Goal: Ask a question

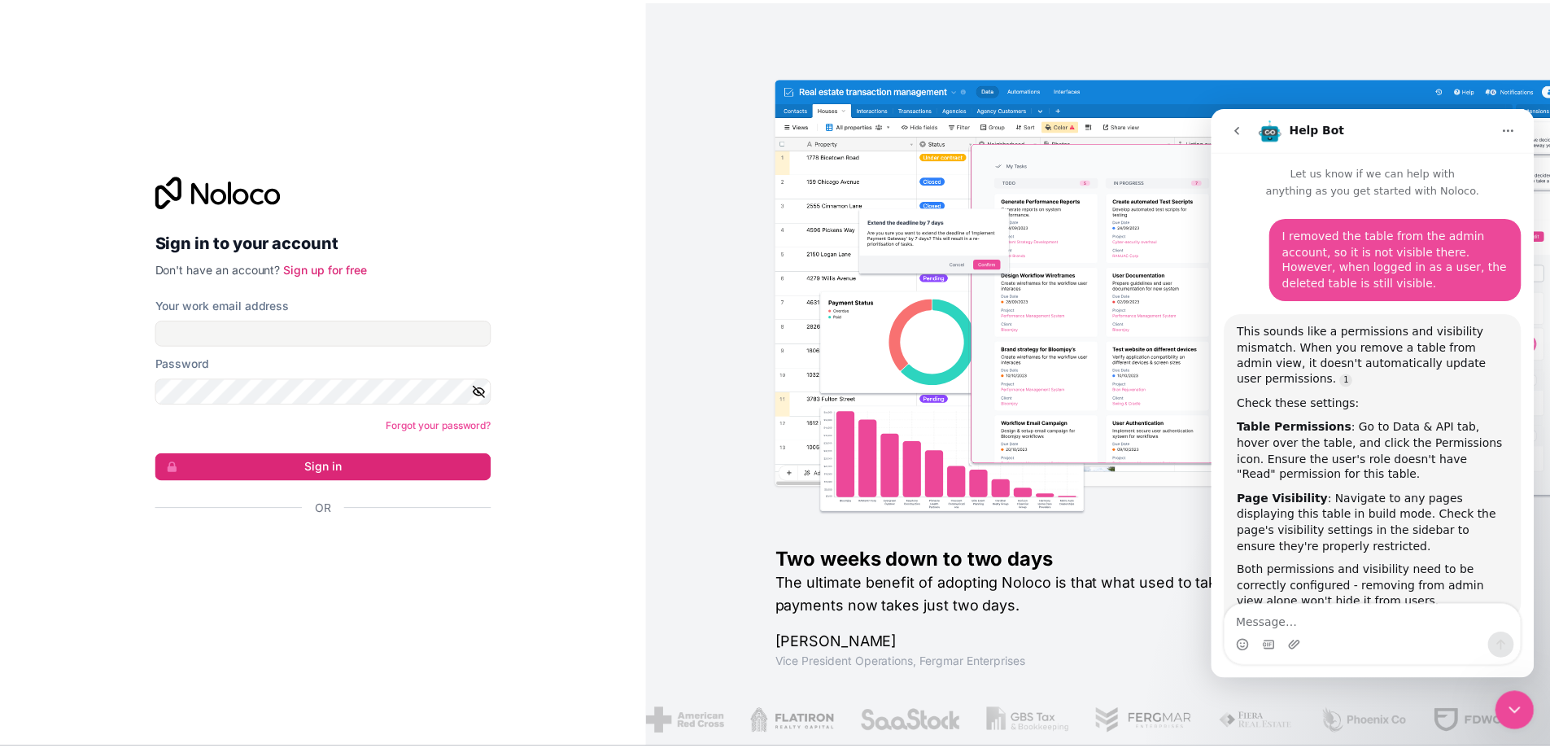
scroll to position [899, 0]
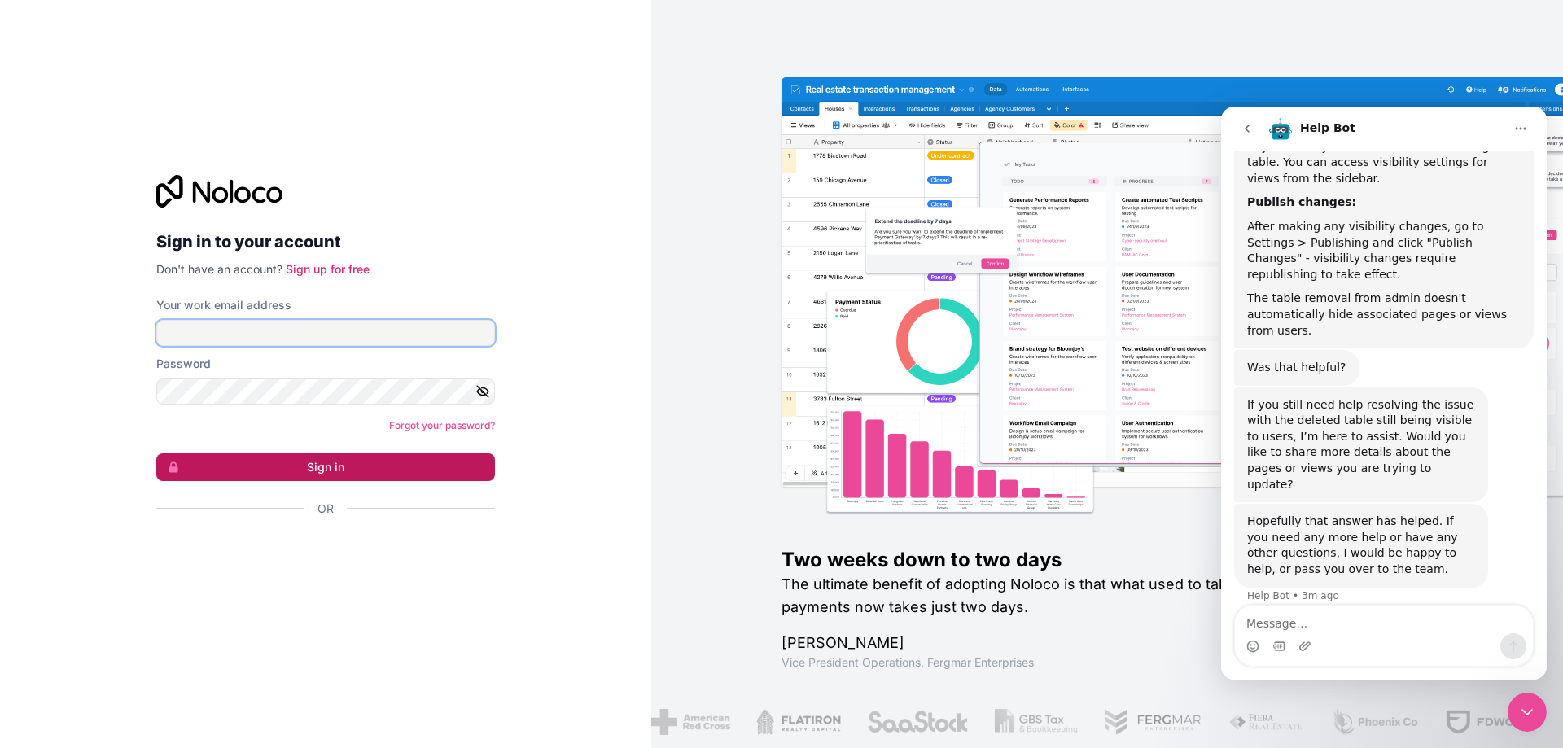
type input "selpa@selpasemicom.com"
click at [265, 470] on button "Sign in" at bounding box center [325, 467] width 339 height 28
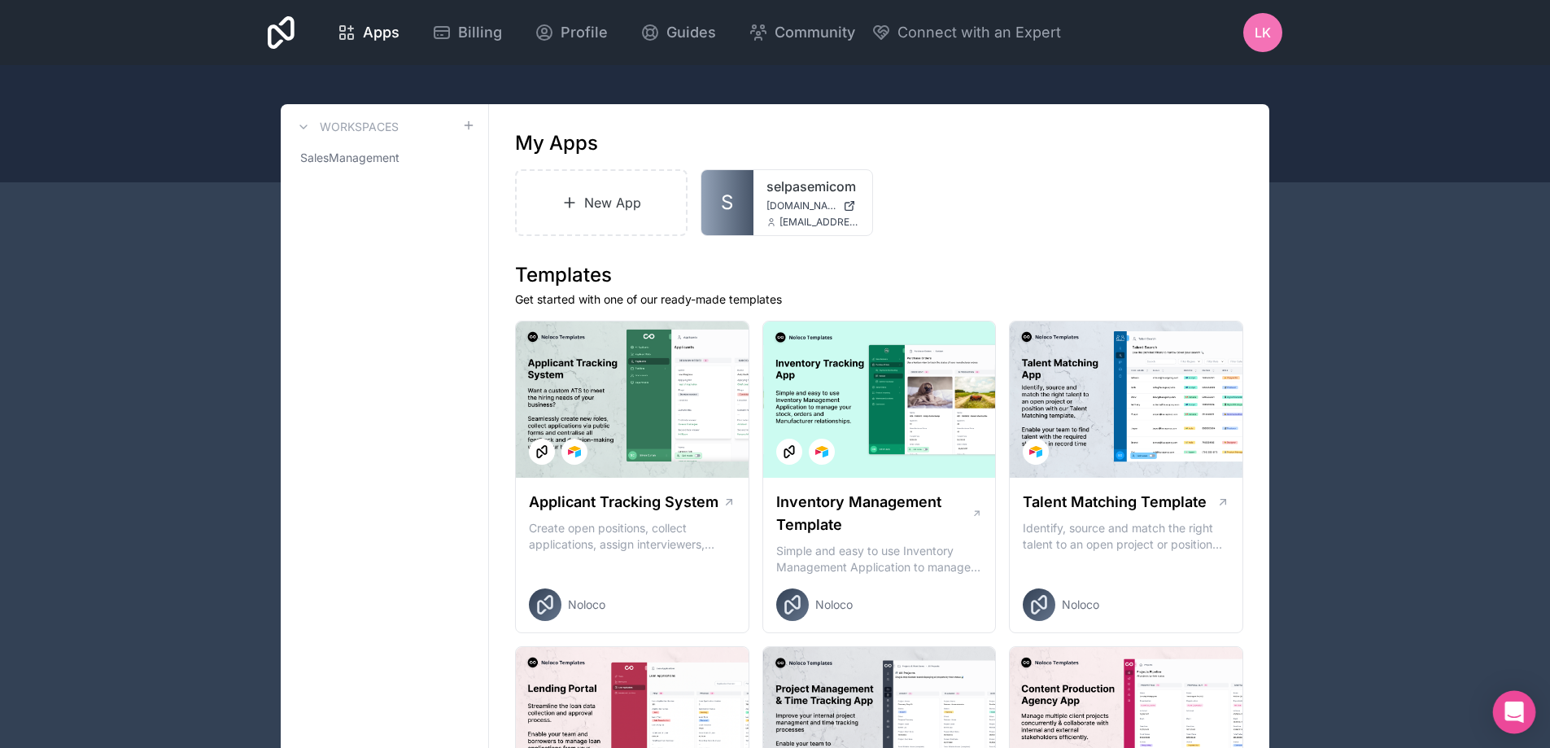
click at [841, 711] on icon "Open Intercom Messenger" at bounding box center [1514, 712] width 21 height 21
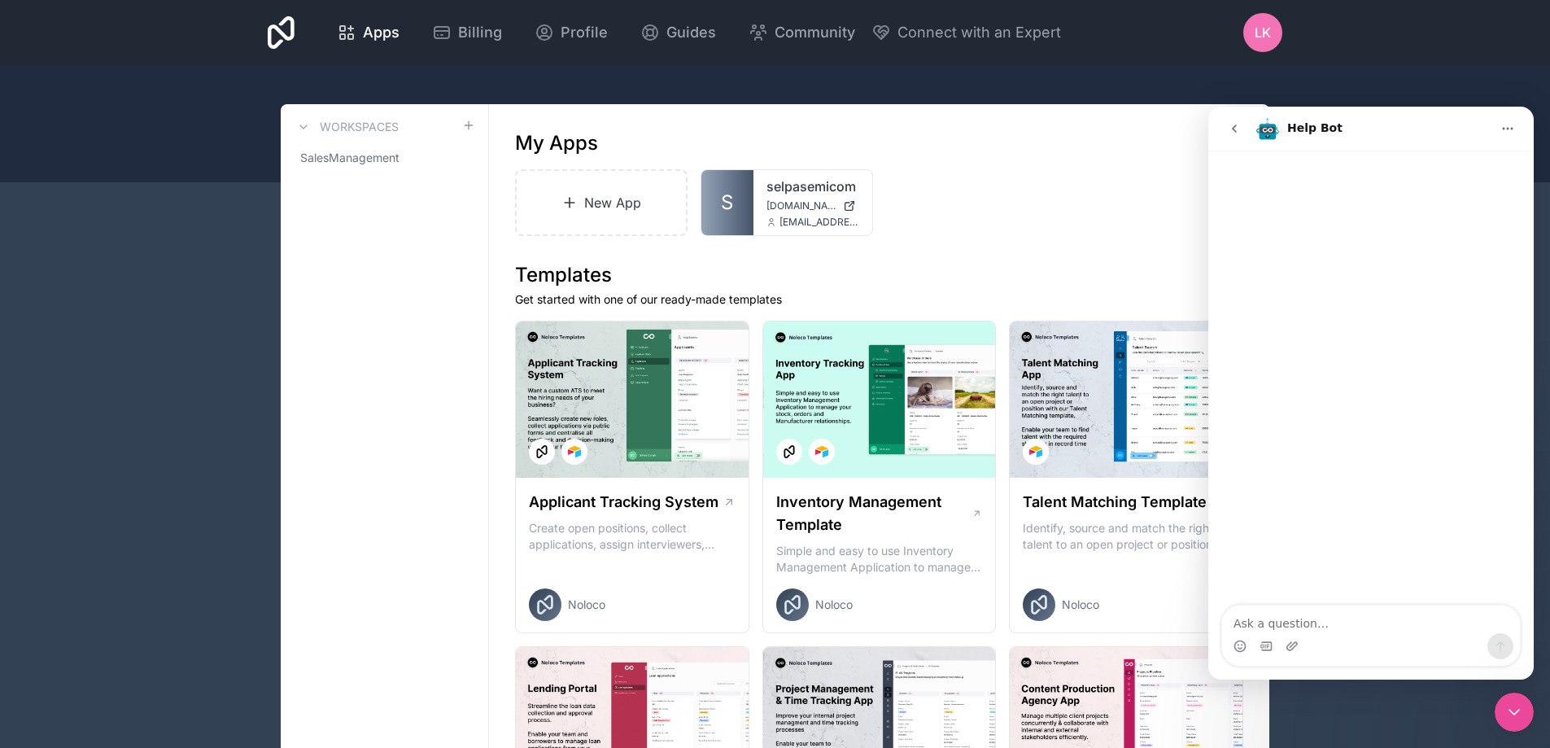
click at [841, 492] on div "Intercom messenger" at bounding box center [1372, 379] width 326 height 457
drag, startPoint x: 1281, startPoint y: 608, endPoint x: 1272, endPoint y: 619, distance: 13.9
click at [841, 609] on textarea "Ask a question…" at bounding box center [1371, 620] width 298 height 28
click at [841, 130] on icon "go back" at bounding box center [1234, 128] width 13 height 13
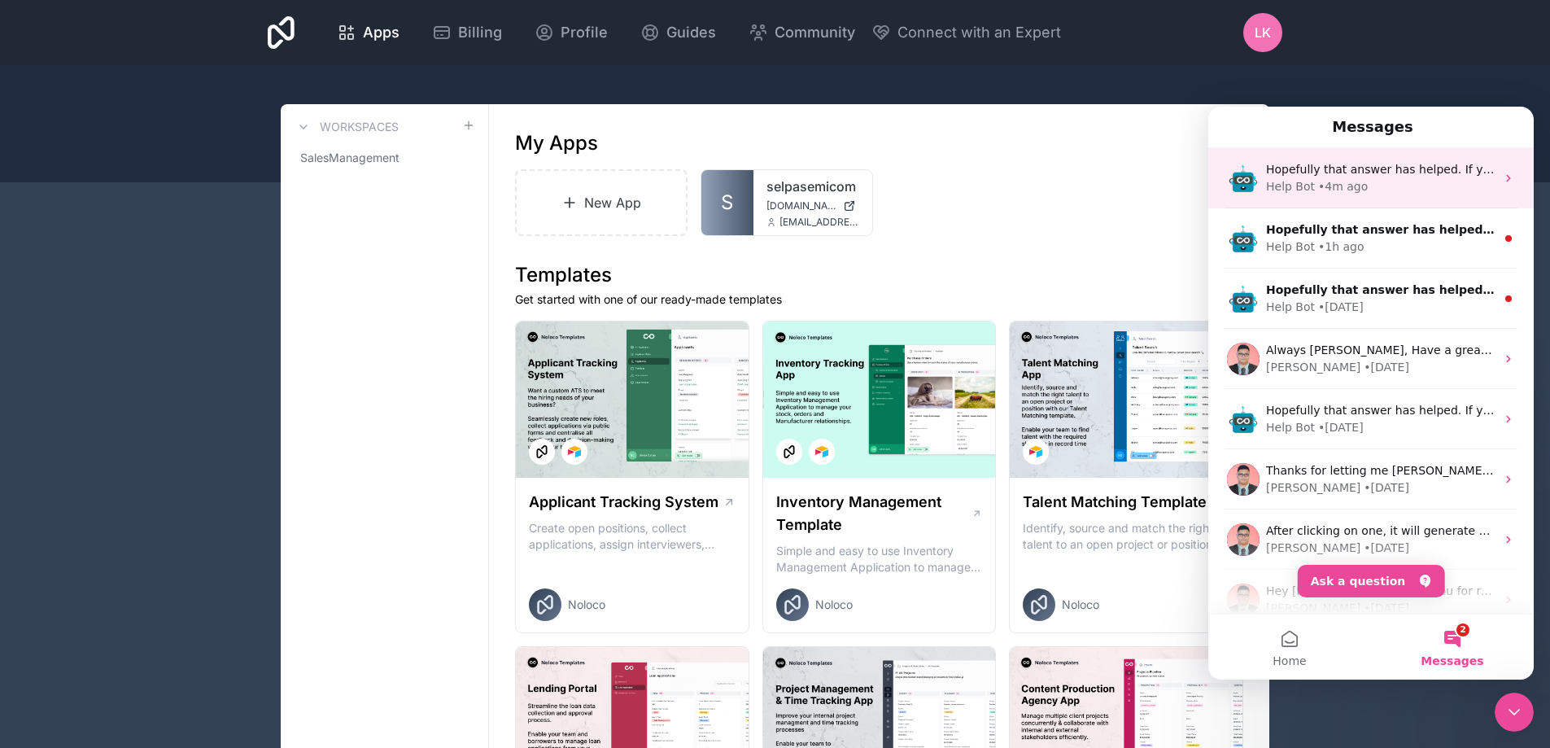
click at [841, 187] on div "• 4m ago" at bounding box center [1344, 186] width 50 height 17
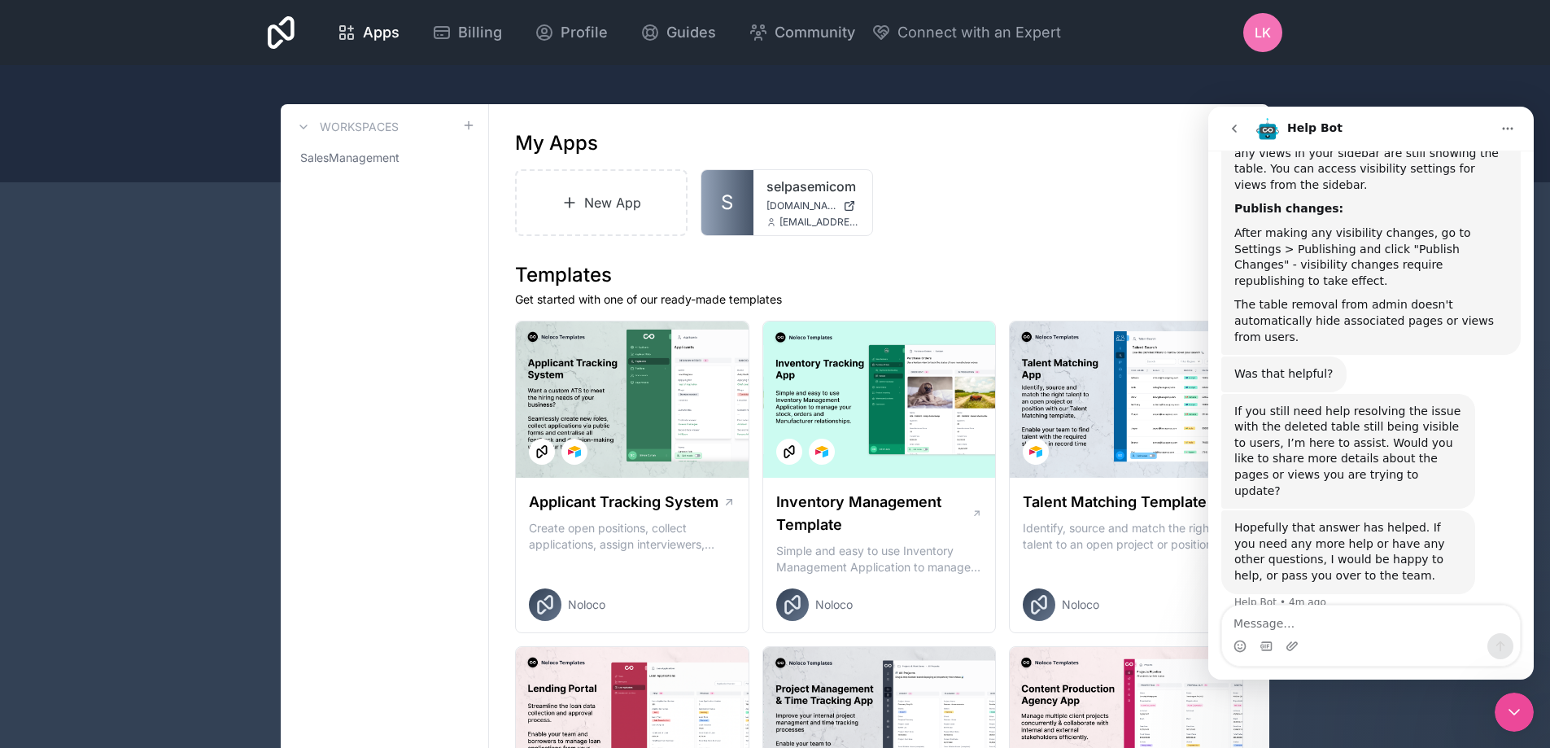
scroll to position [899, 0]
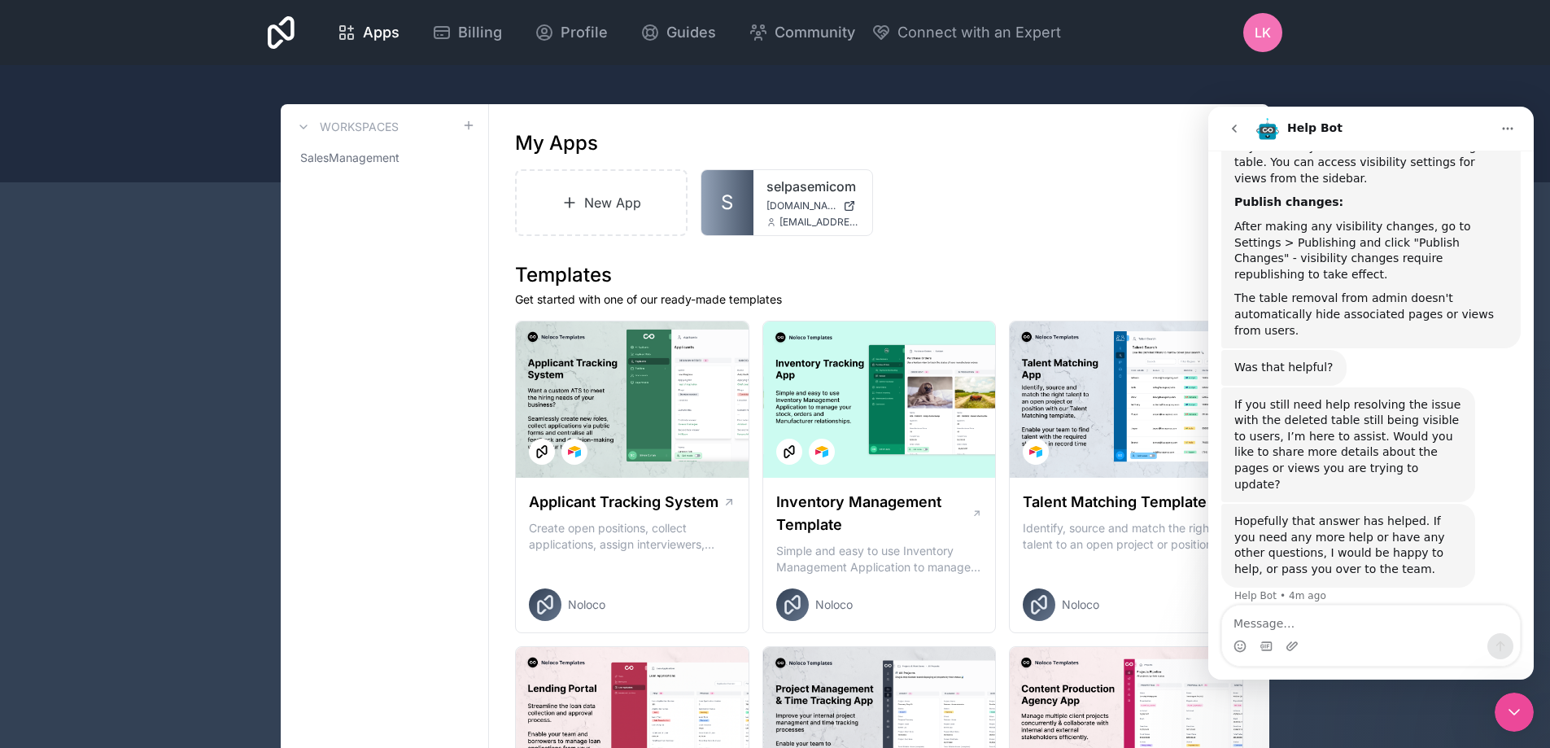
click at [841, 615] on textarea "Message…" at bounding box center [1371, 620] width 298 height 28
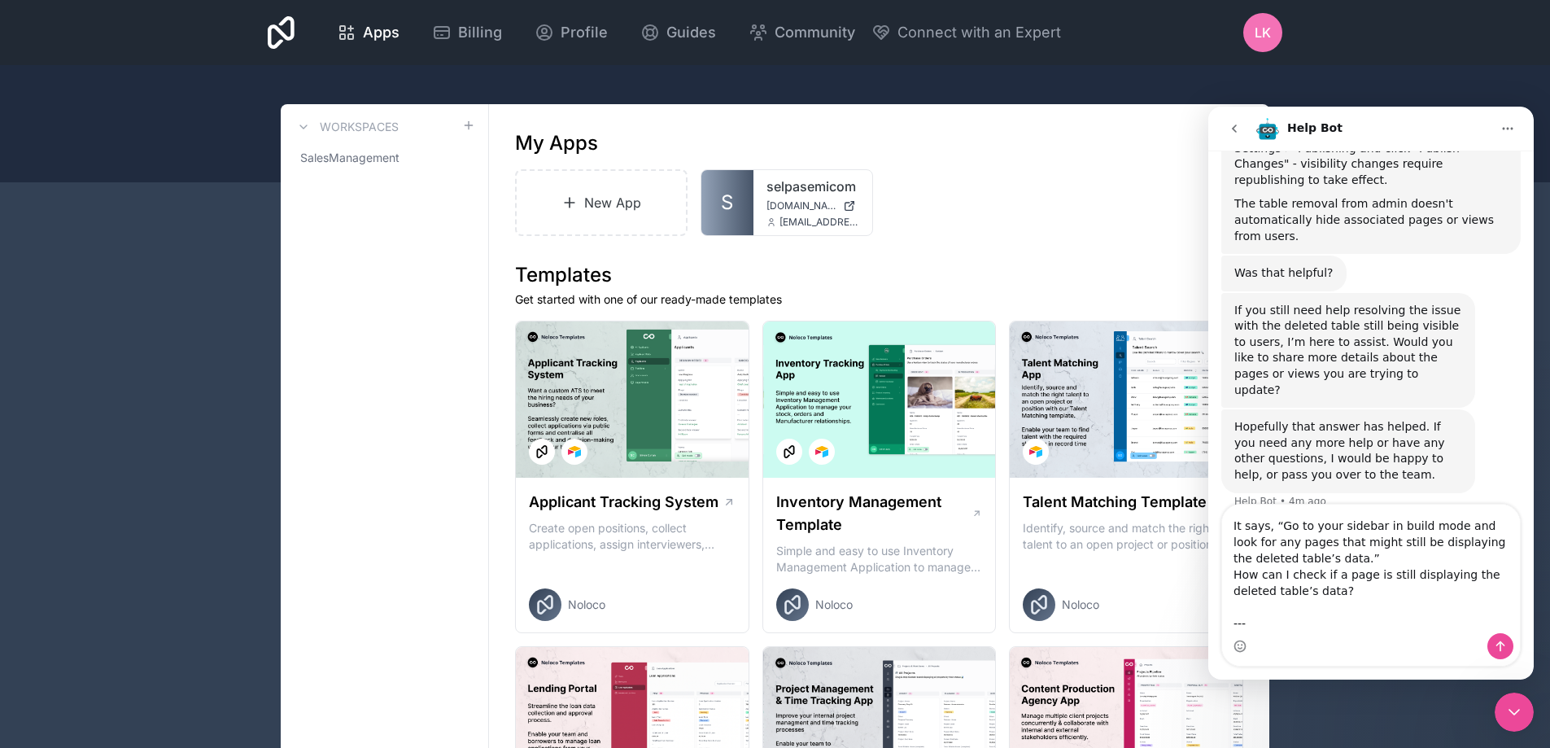
scroll to position [1000, 0]
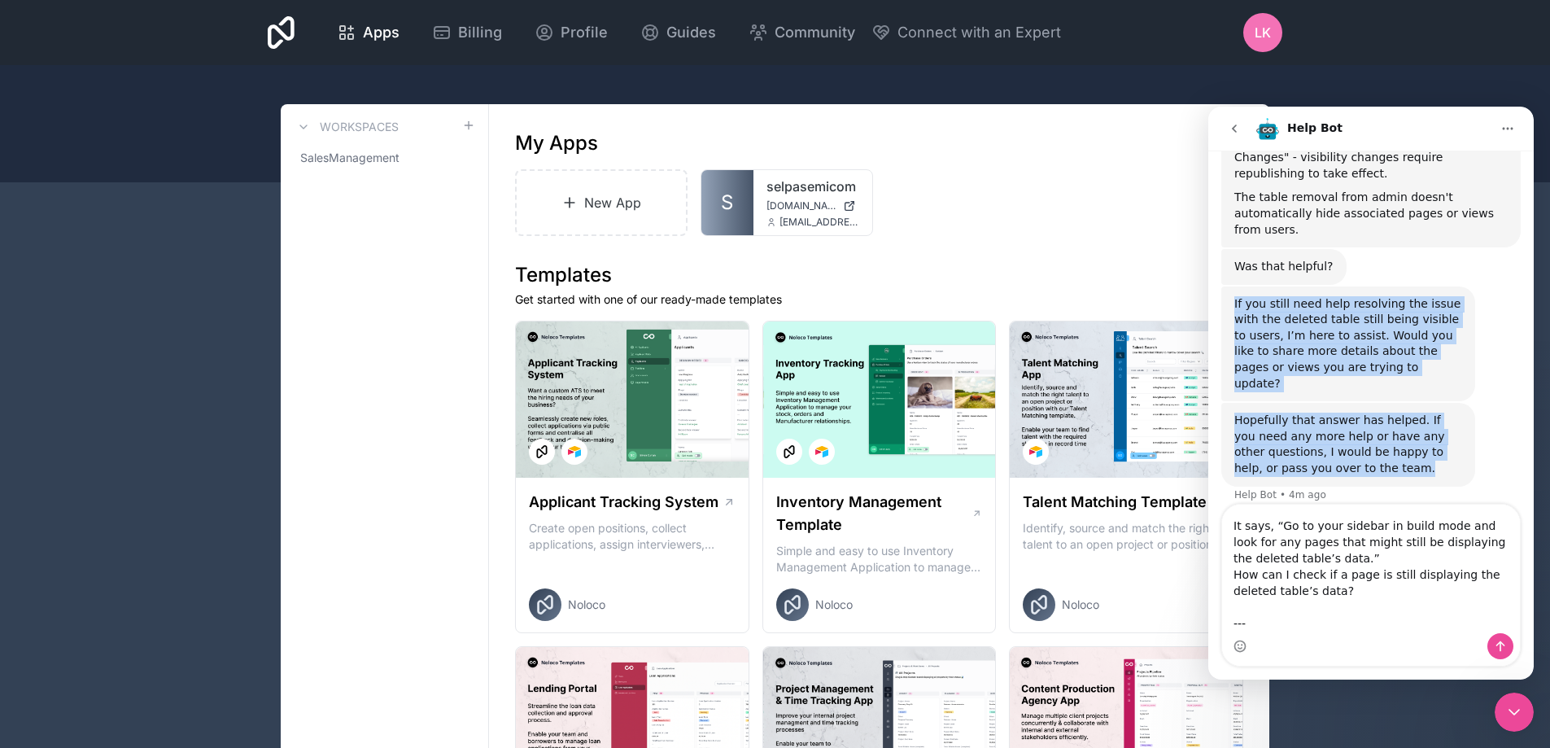
drag, startPoint x: 1383, startPoint y: 451, endPoint x: 1225, endPoint y: 303, distance: 216.5
copy div "If you still need help resolving the issue with the deleted table still being v…"
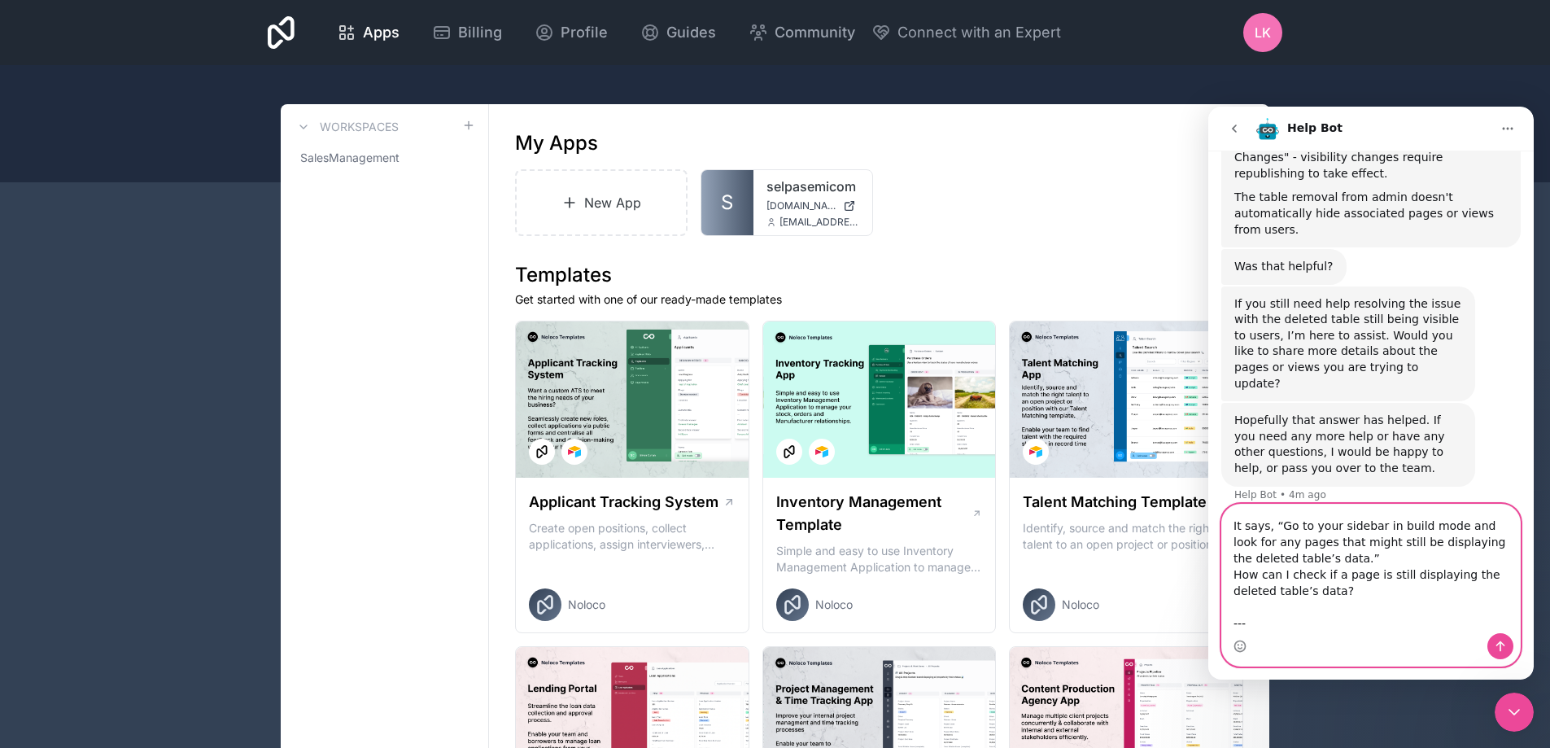
scroll to position [78, 0]
drag, startPoint x: 1361, startPoint y: 612, endPoint x: 2389, endPoint y: 705, distance: 1032.1
click html "Help Bot Let us know if we can help with anything as you get started with Noloc…"
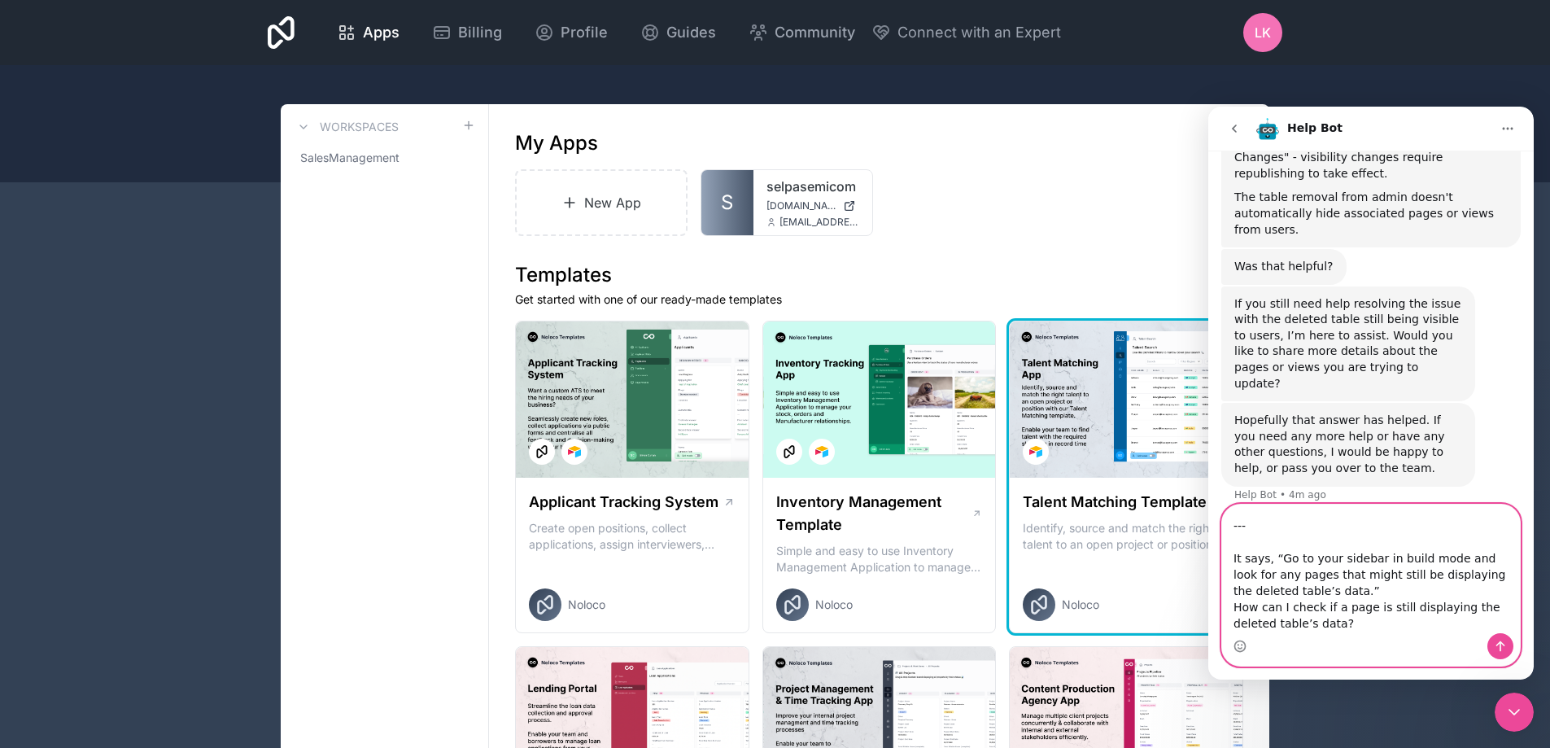
type textarea "Here’s the English translation: --- It says, “Go to your sidebar in build mode …"
click at [841, 594] on textarea "Here’s the English translation: --- It says, “Go to your sidebar in build mode …" at bounding box center [1371, 569] width 298 height 129
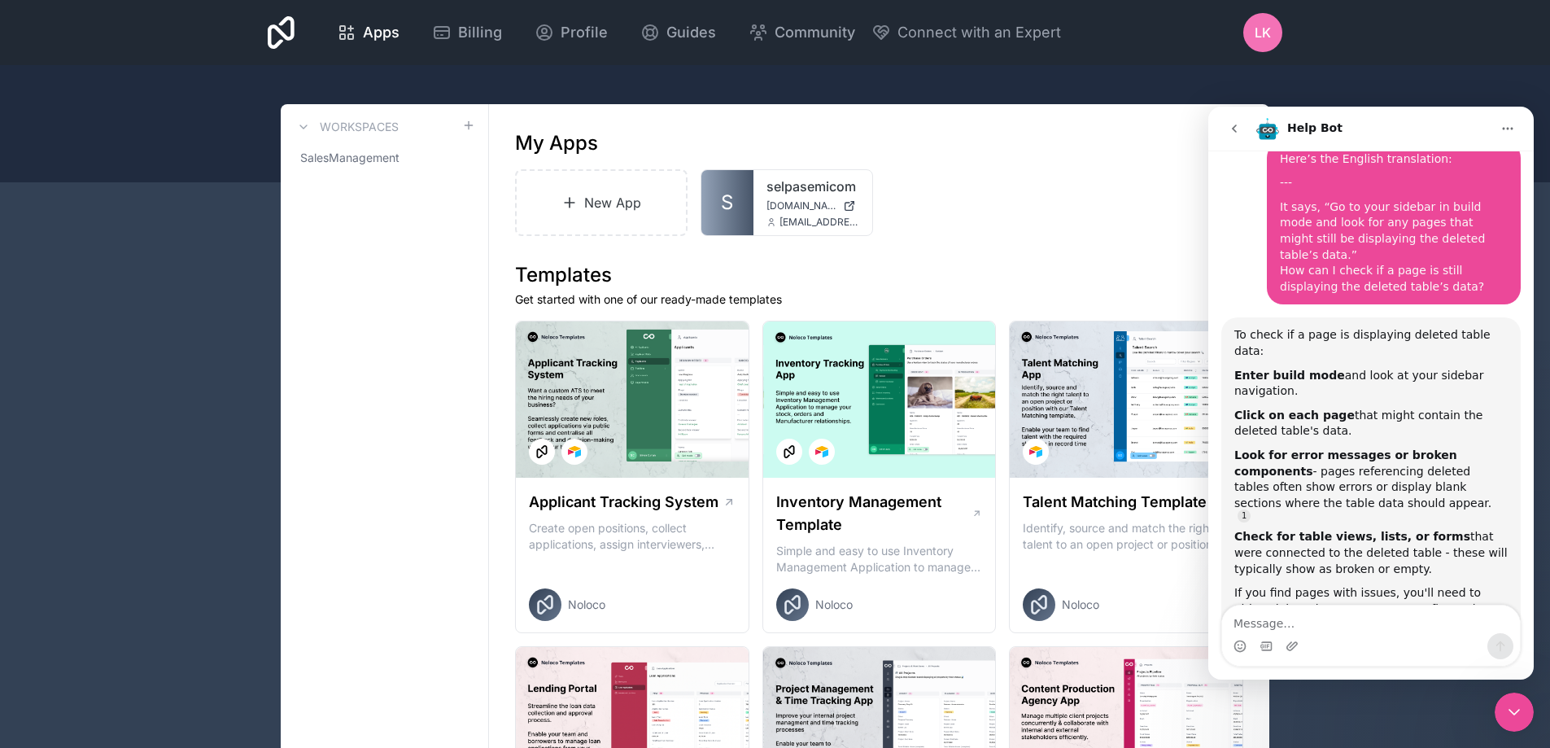
scroll to position [1410, 0]
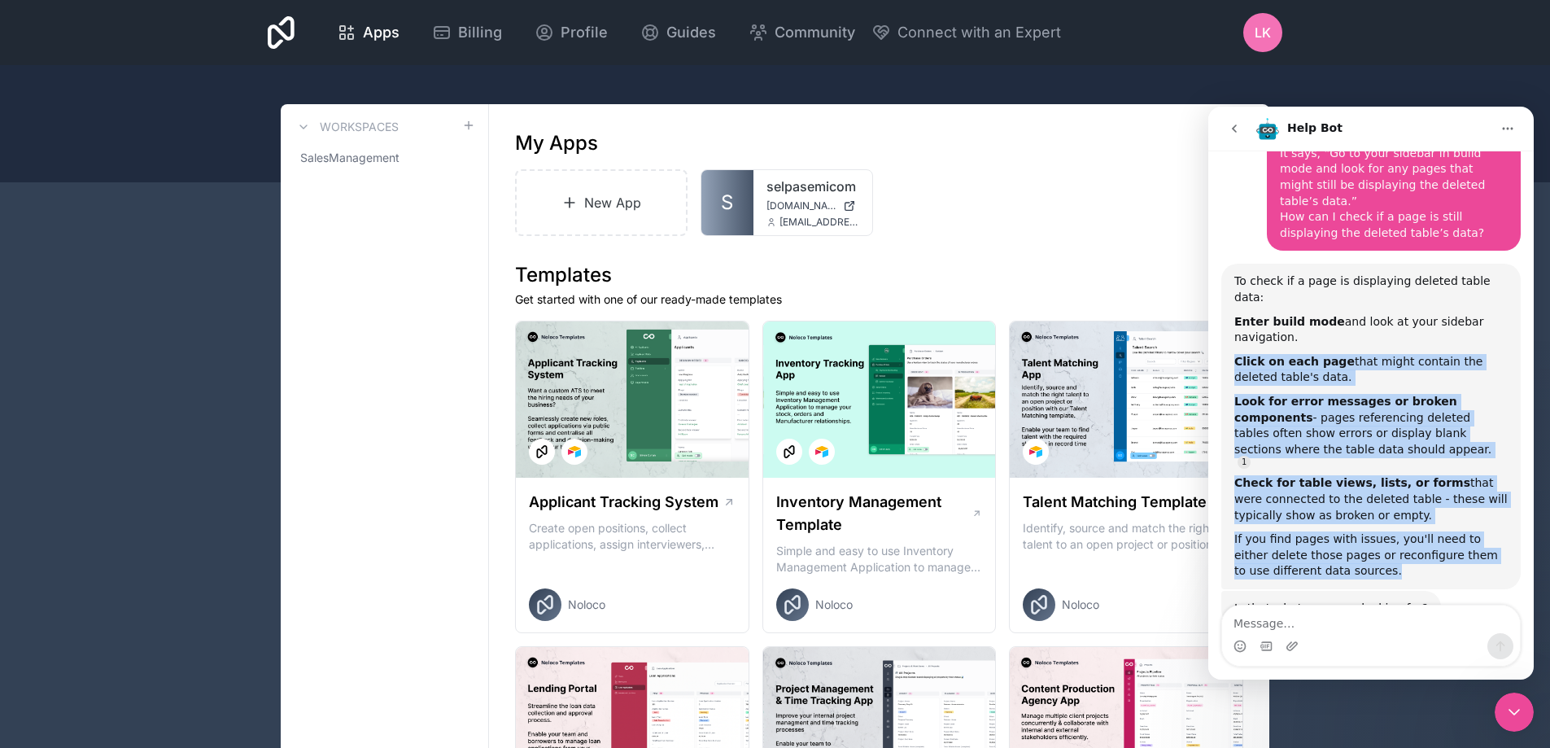
drag, startPoint x: 1231, startPoint y: 299, endPoint x: 1317, endPoint y: 395, distance: 128.6
click at [841, 519] on div "To check if a page is displaying deleted table data: Enter build mode and look …" at bounding box center [1372, 427] width 300 height 326
click at [841, 342] on div "To check if a page is displaying deleted table data: Enter build mode and look …" at bounding box center [1371, 426] width 273 height 306
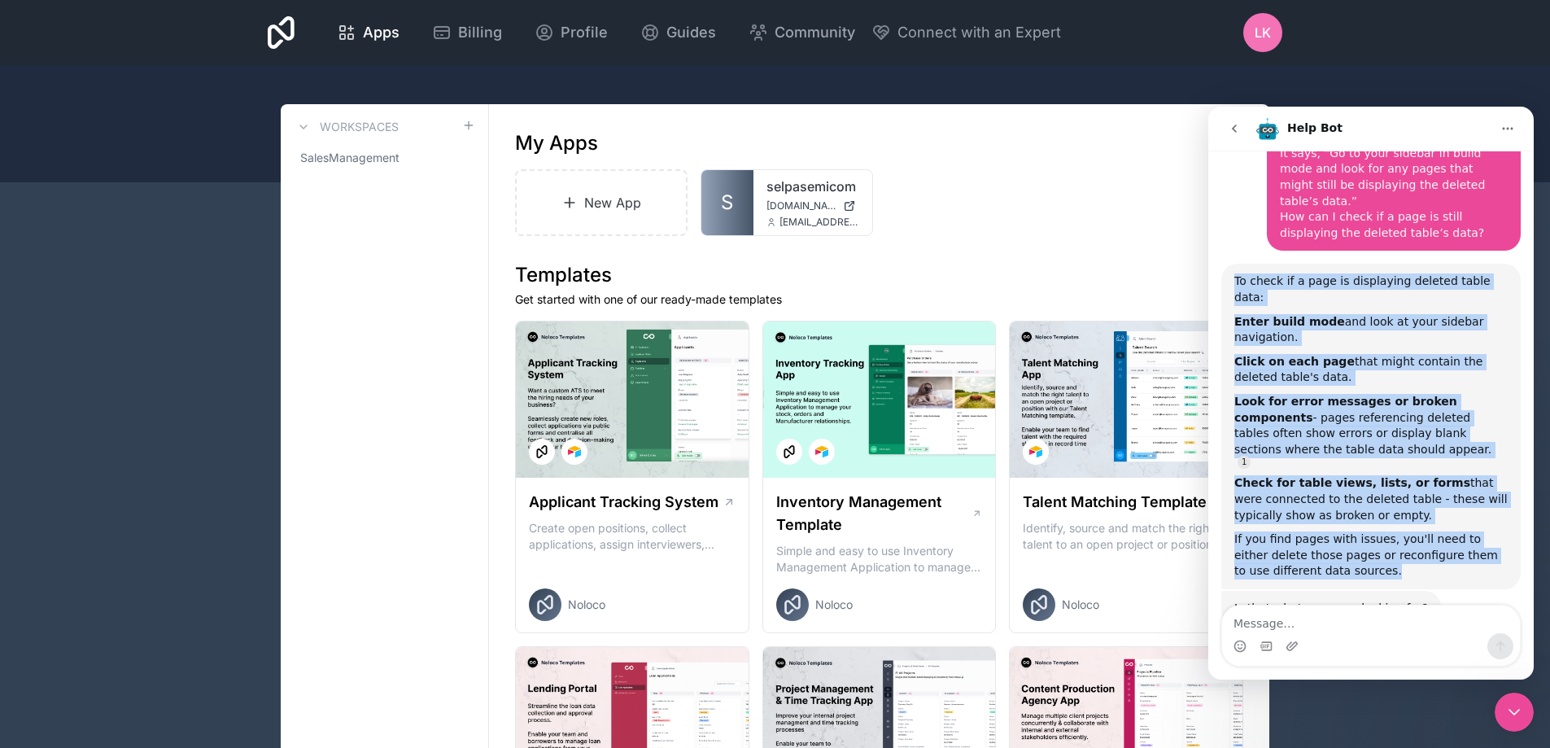
drag, startPoint x: 1232, startPoint y: 244, endPoint x: 1490, endPoint y: 560, distance: 407.8
click at [841, 510] on div "To check if a page is displaying deleted table data: Enter build mode and look …" at bounding box center [1372, 427] width 300 height 326
copy div "To check if a page is displaying deleted table data: Enter build mode and look …"
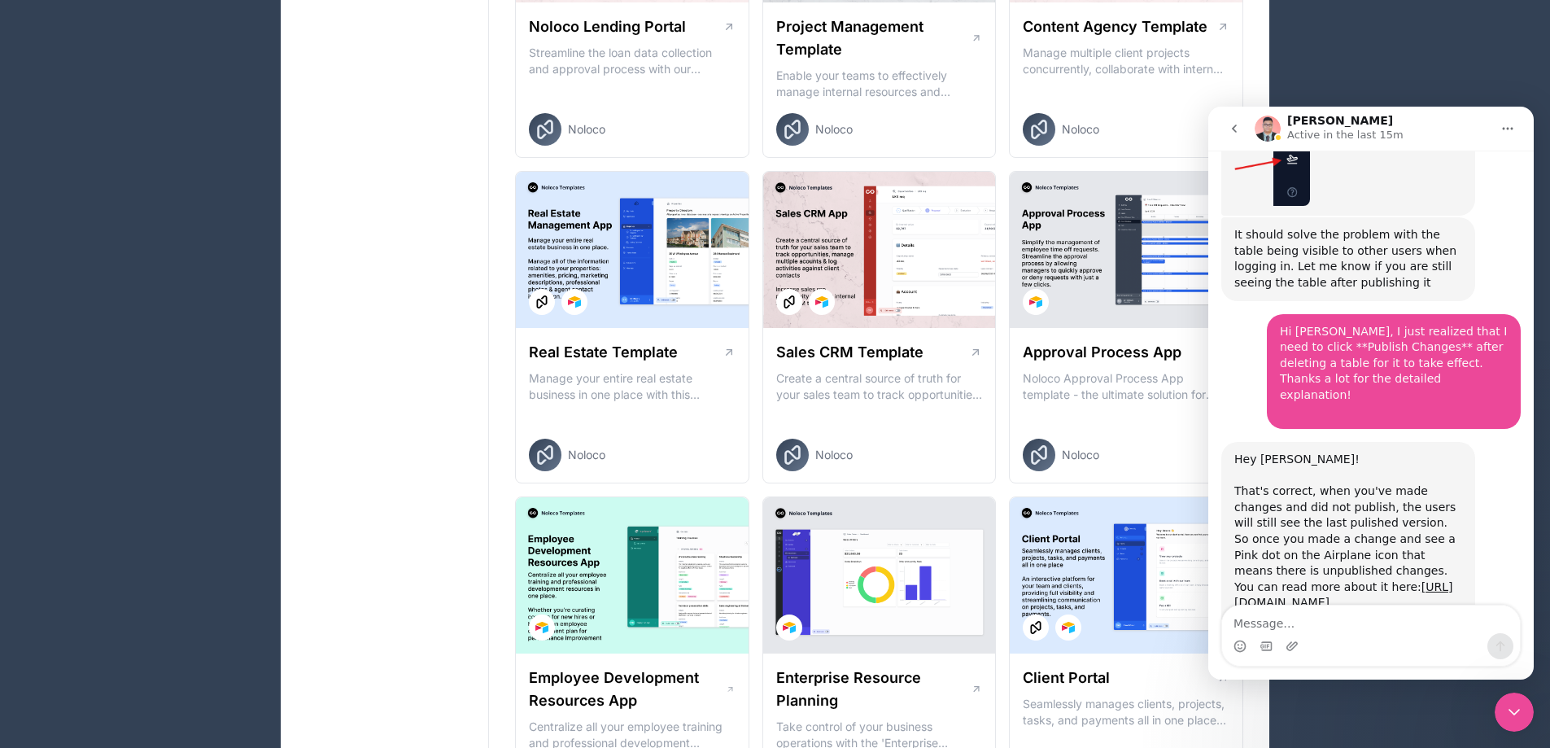
scroll to position [895, 0]
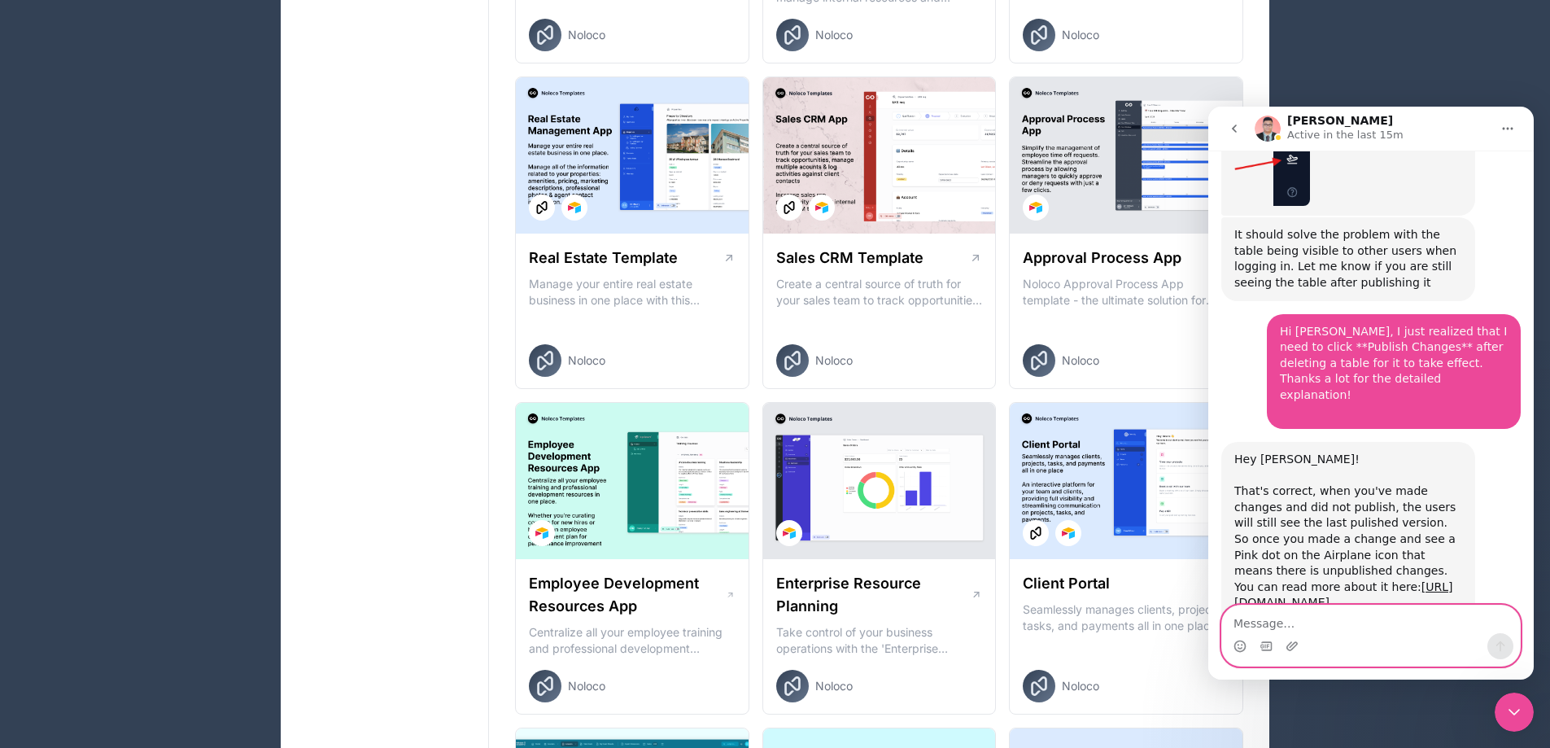
click at [841, 629] on textarea "Message…" at bounding box center [1371, 620] width 298 height 28
paste textarea "Here’s the English translation: --- I have one more question. I deleted the **C…"
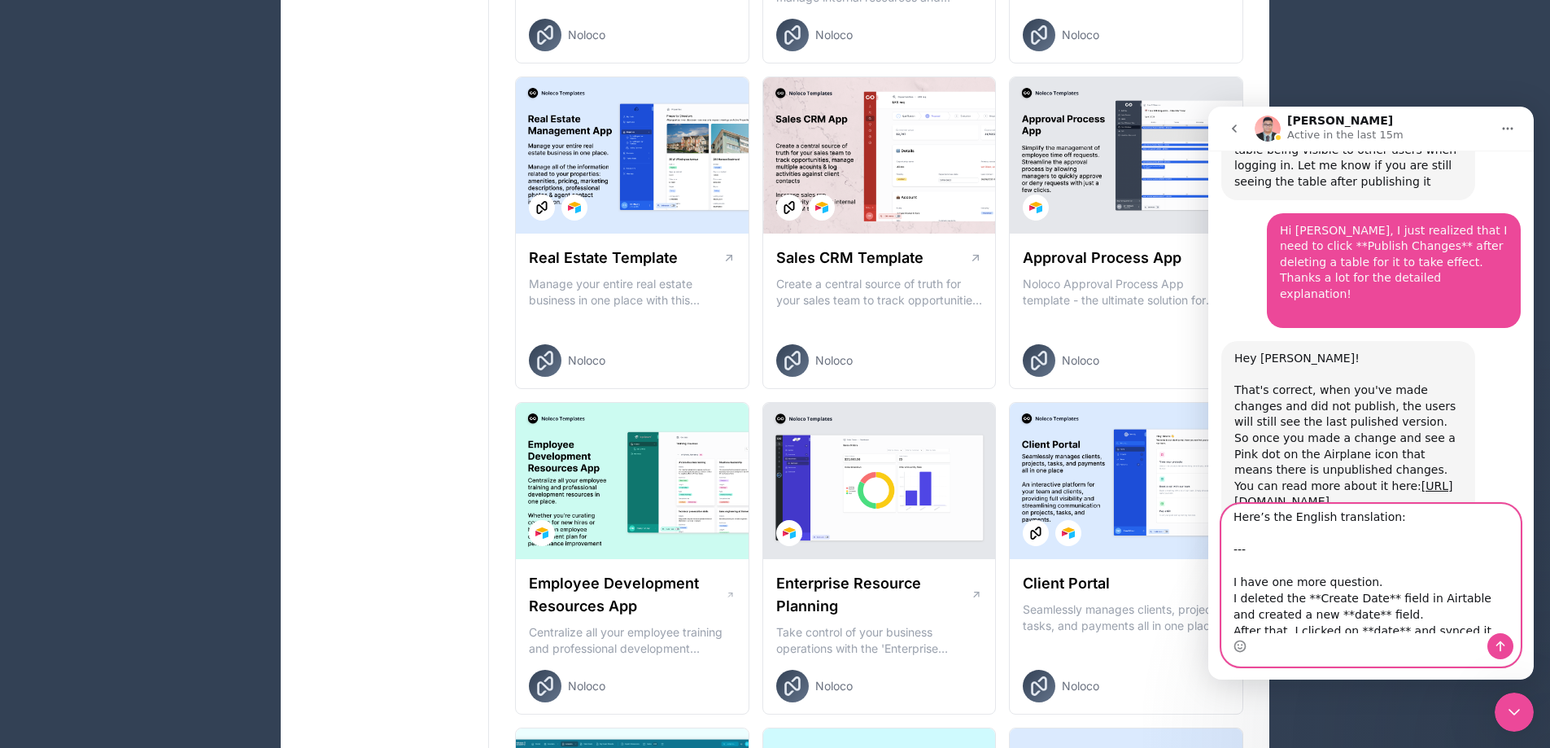
scroll to position [0, 0]
drag, startPoint x: 1211, startPoint y: 530, endPoint x: 1122, endPoint y: 437, distance: 128.4
click html "David Active in the last 15m Let us know if we can help with anything as you ge…"
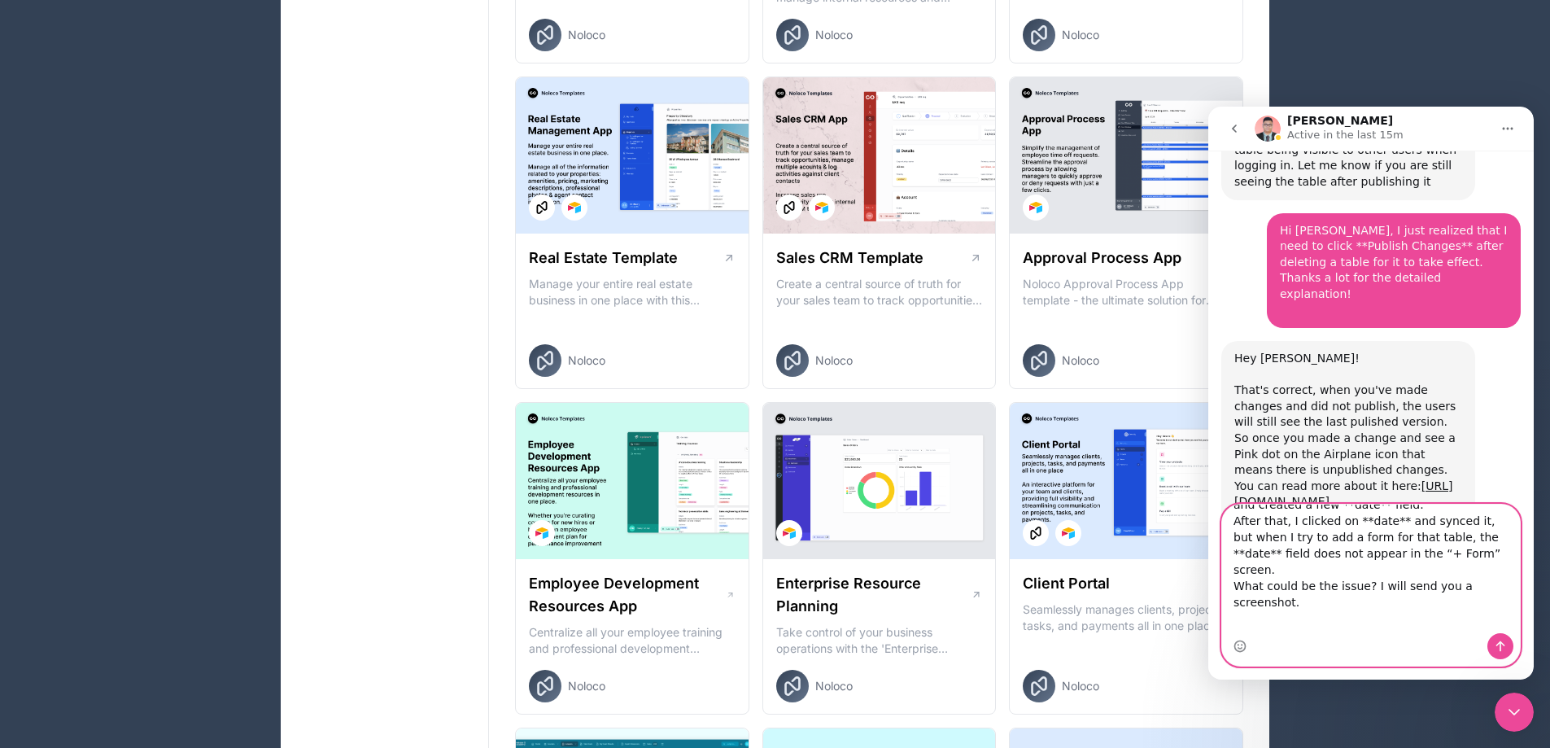
scroll to position [78, 0]
drag, startPoint x: 1275, startPoint y: 611, endPoint x: 1187, endPoint y: 606, distance: 87.2
click html "David Active in the last 15m Let us know if we can help with anything as you ge…"
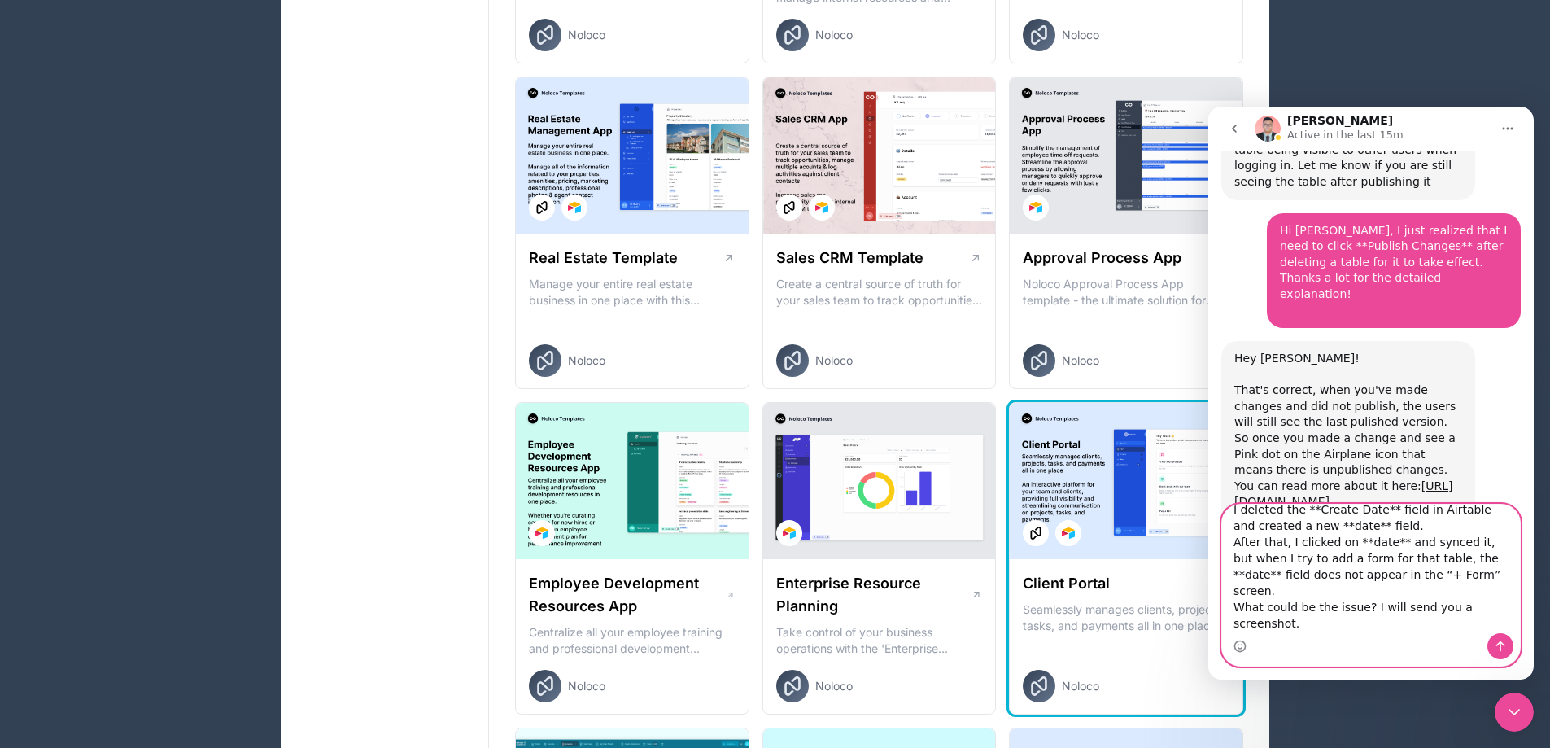
scroll to position [62, 0]
type textarea "I have one more question. I deleted the **Create Date** field in Airtable and c…"
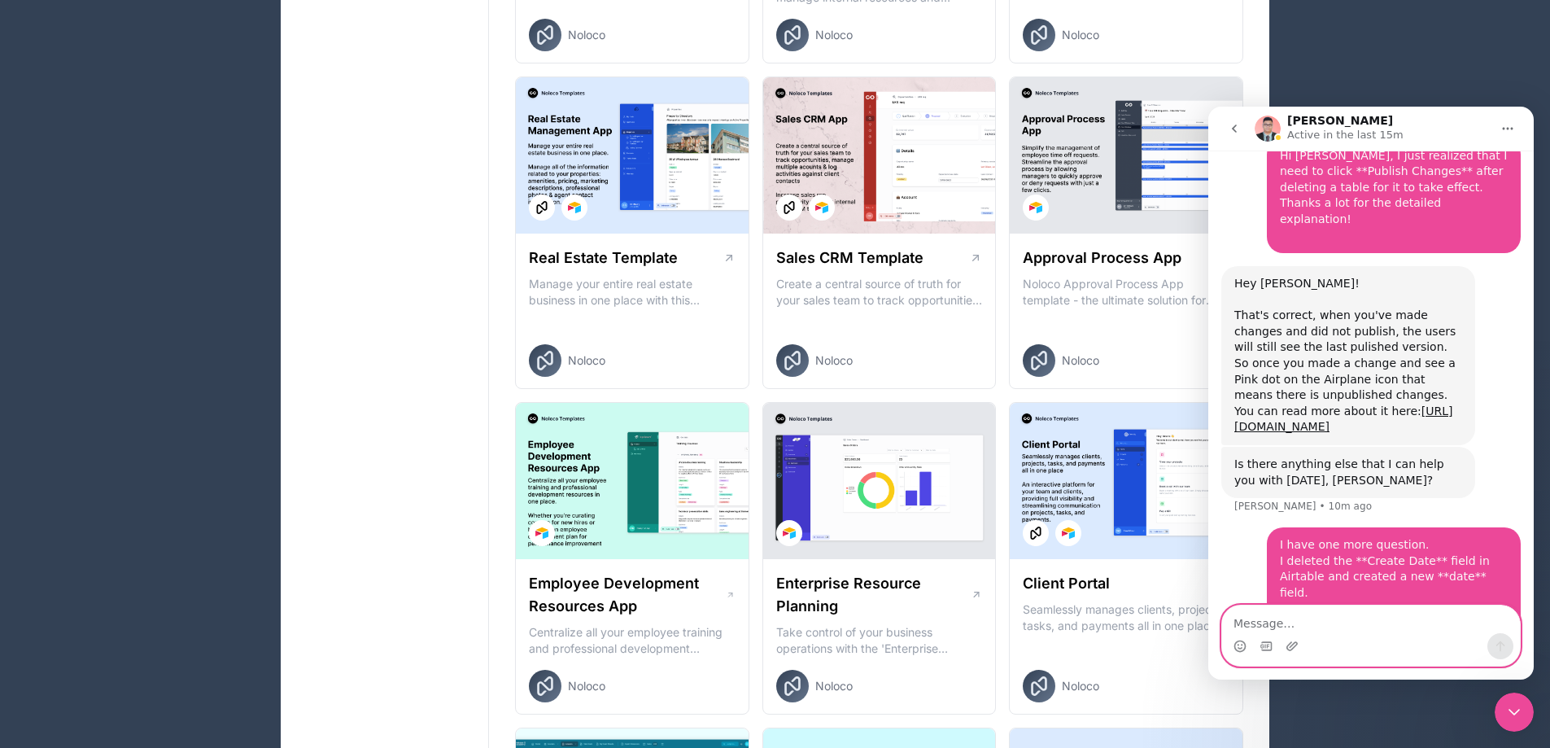
scroll to position [4799, 0]
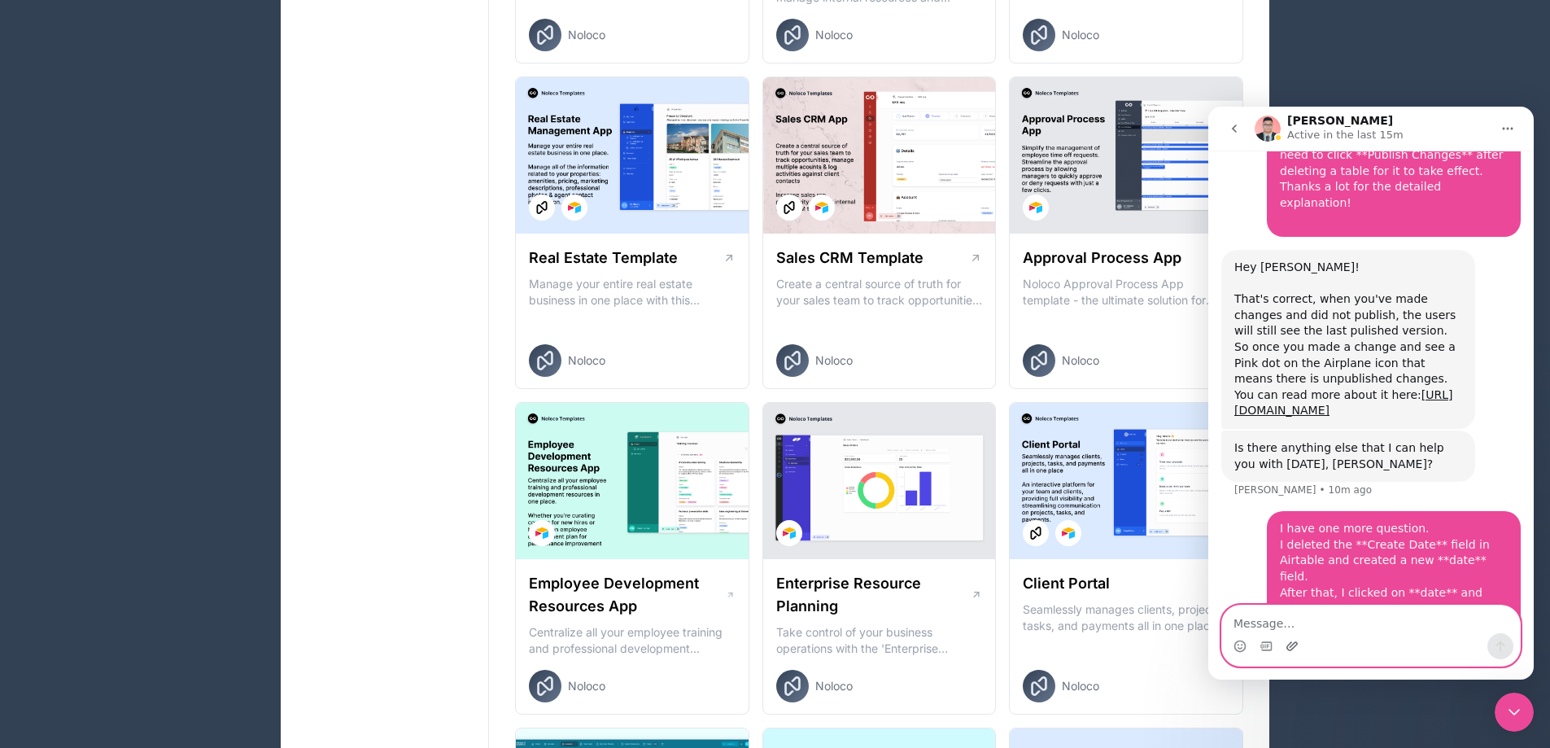
click at [841, 645] on icon "Upload attachment" at bounding box center [1292, 646] width 13 height 13
click at [841, 607] on textarea "Message…" at bounding box center [1371, 620] width 298 height 28
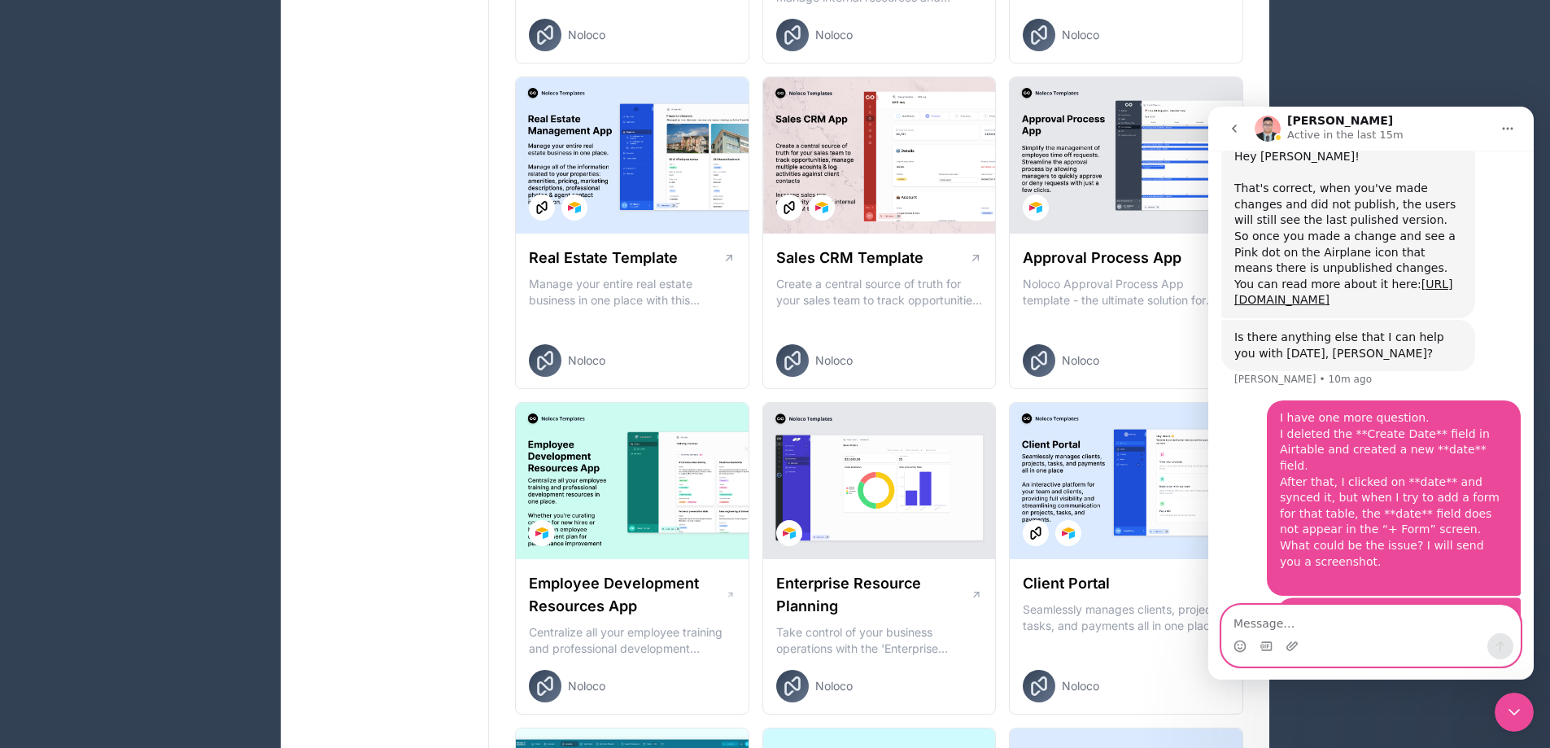
scroll to position [4921, 0]
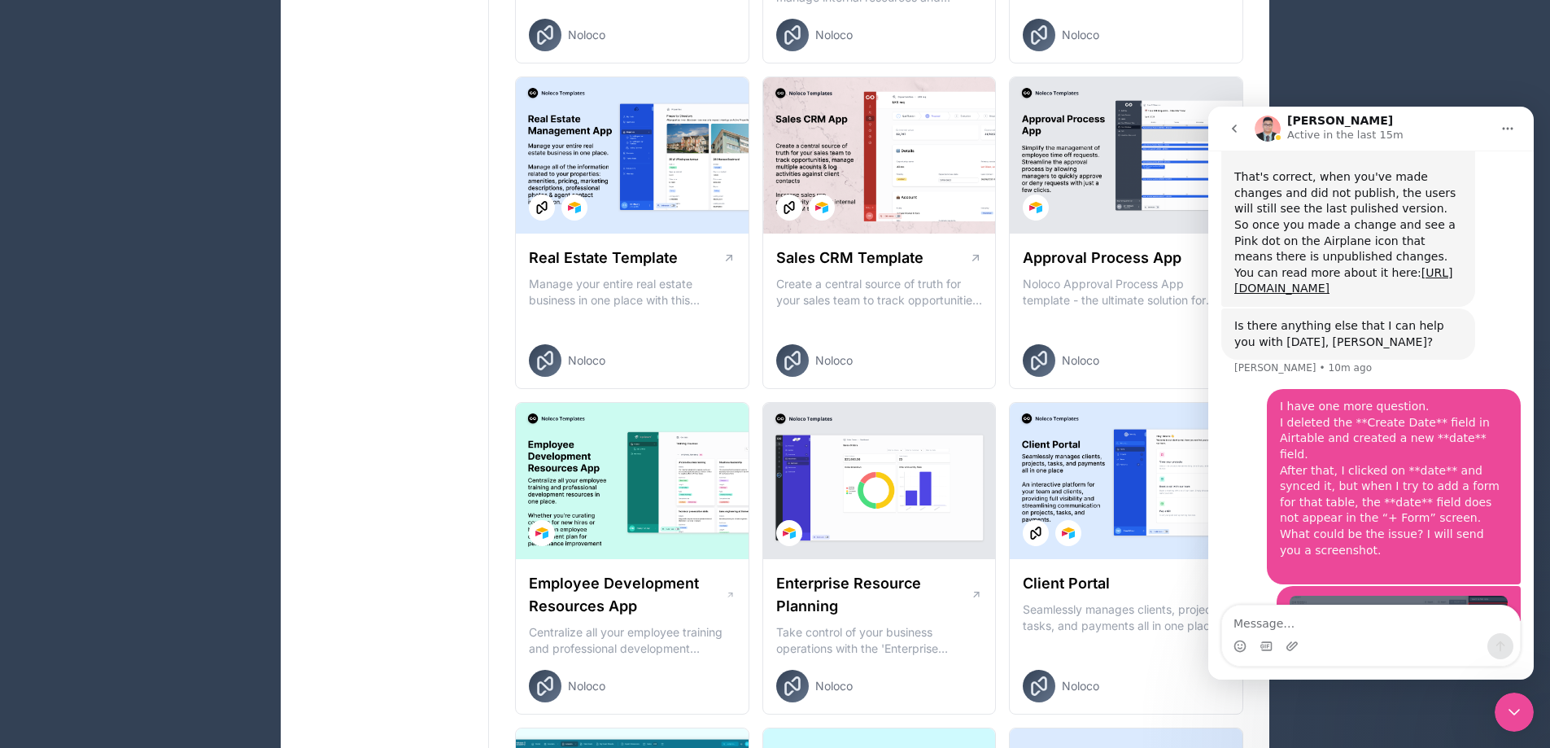
drag, startPoint x: 1267, startPoint y: 130, endPoint x: 1258, endPoint y: 145, distance: 17.2
click at [841, 132] on img "Intercom messenger" at bounding box center [1268, 129] width 26 height 26
click at [841, 84] on div "Apps Billing Profile Guides Community Connect with an Expert LK Billing Profile…" at bounding box center [775, 613] width 1550 height 3016
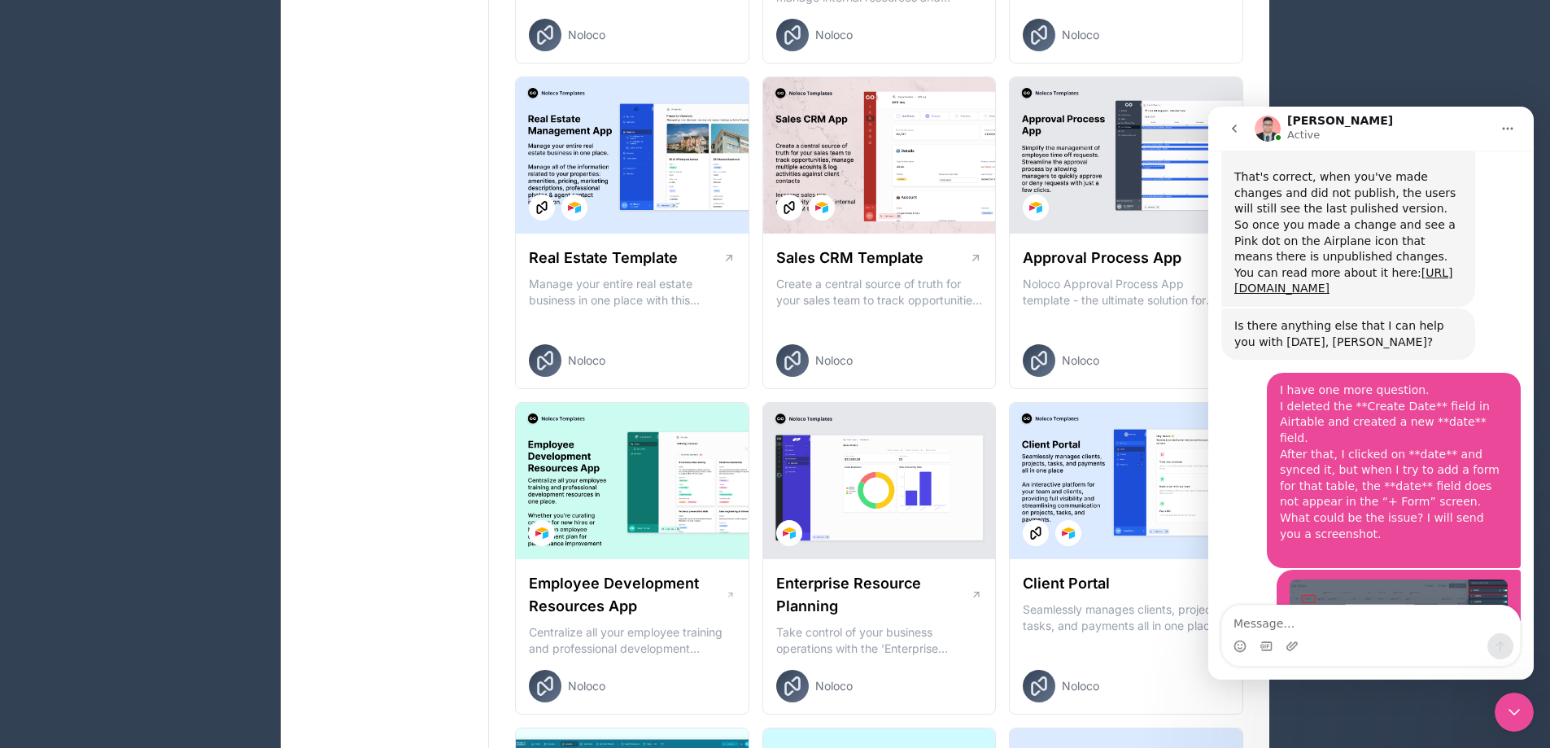
scroll to position [4985, 0]
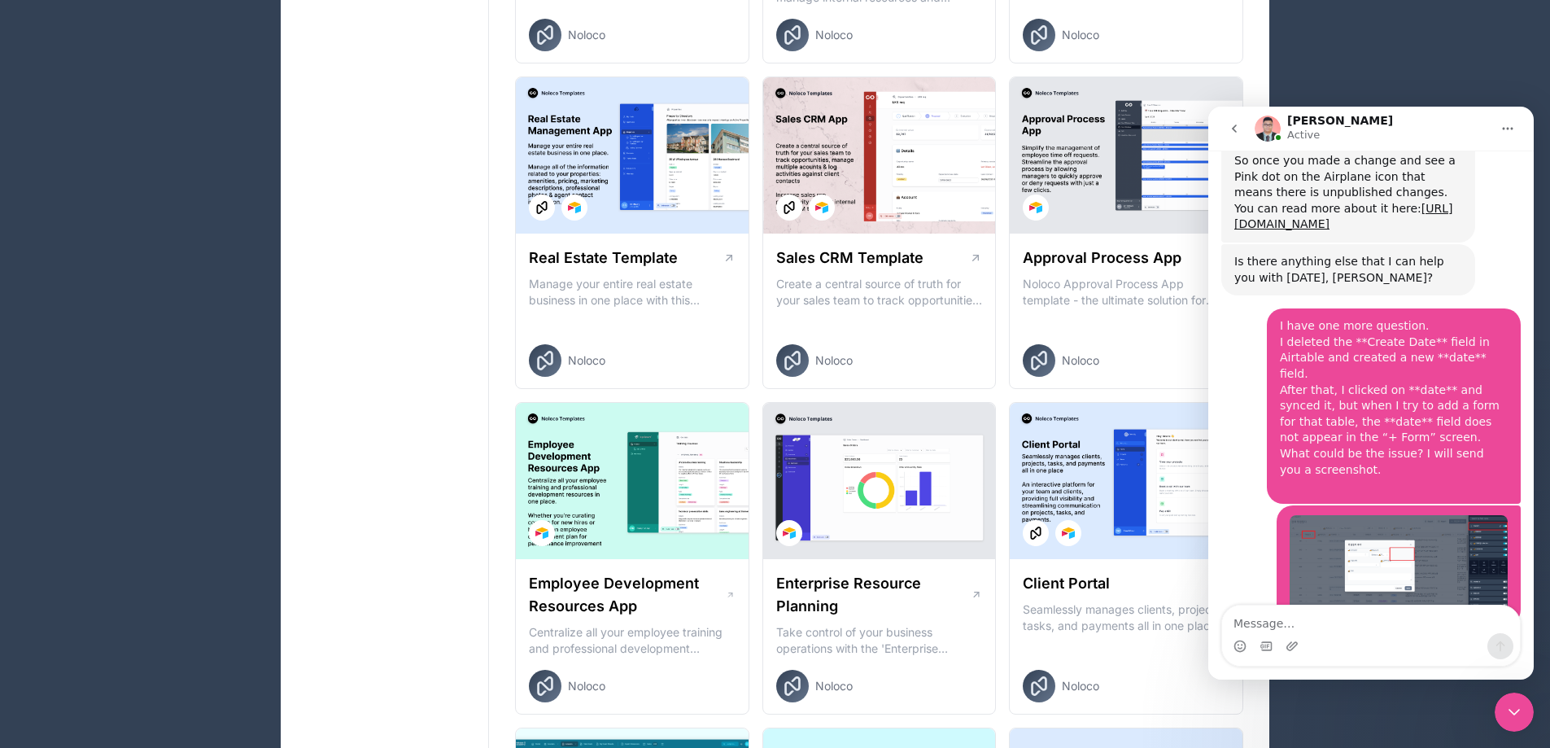
drag, startPoint x: 1284, startPoint y: 558, endPoint x: 1214, endPoint y: 531, distance: 75.0
copy div "Have you checked if it also synced to Noloco?"
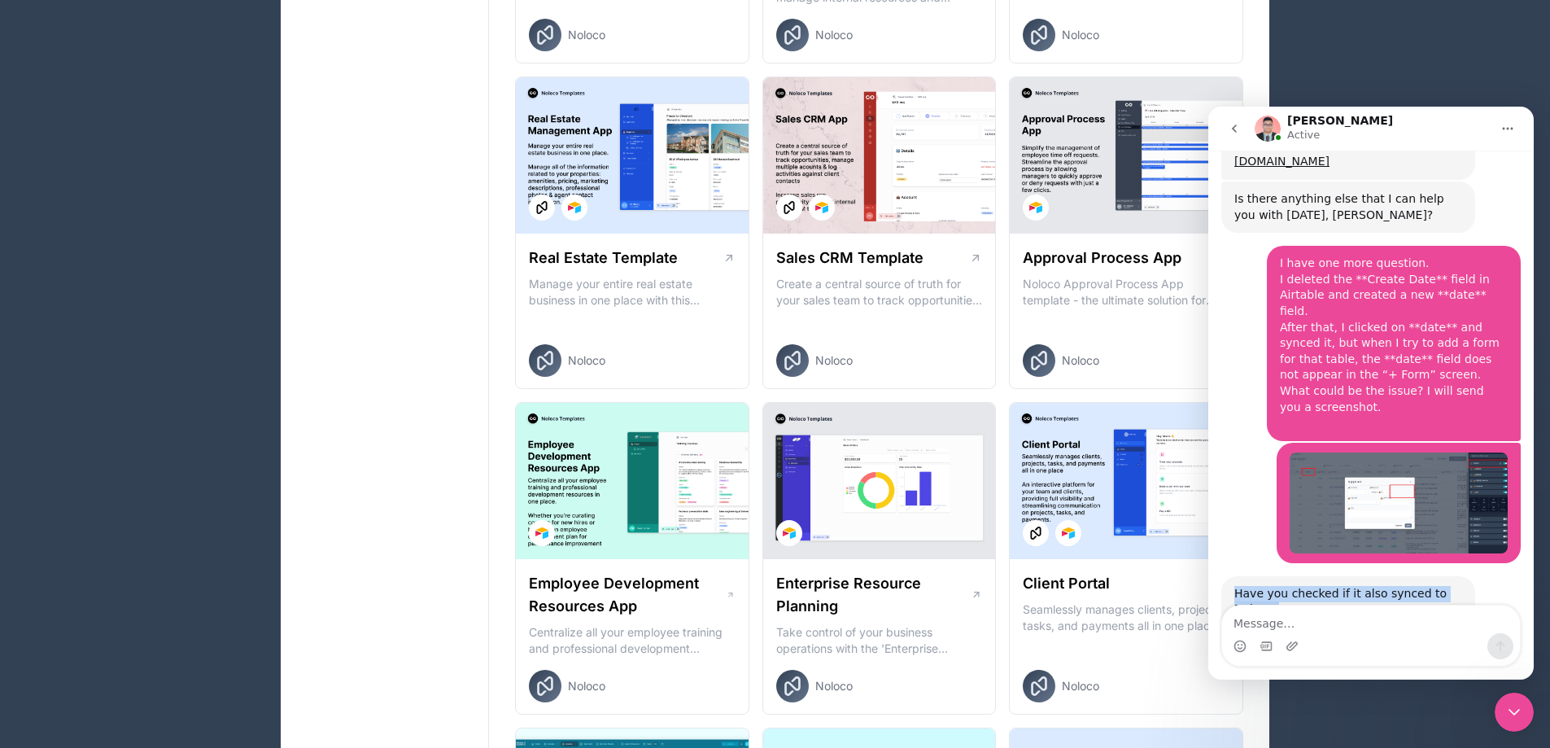
scroll to position [5150, 0]
